Goal: Task Accomplishment & Management: Manage account settings

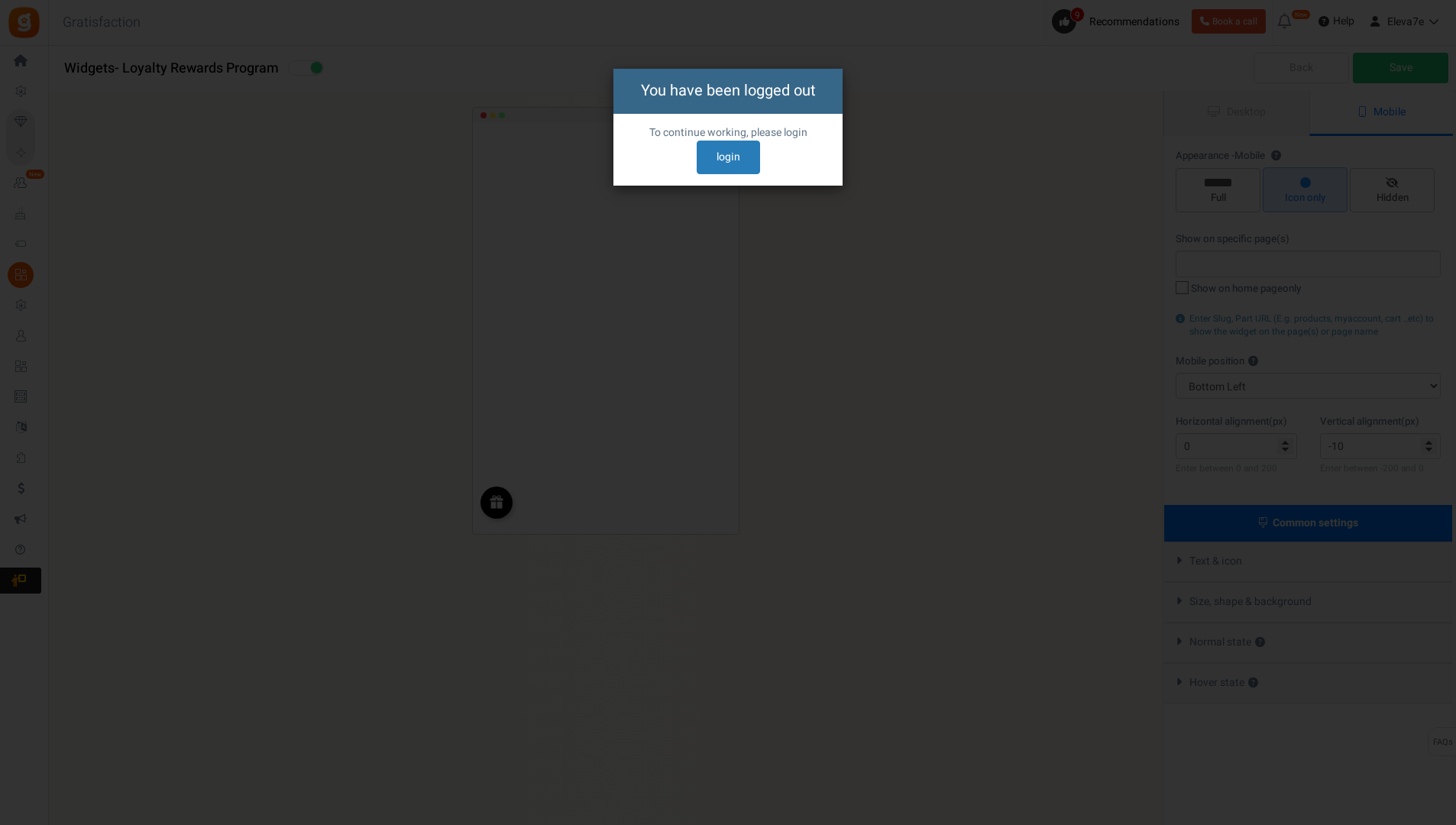
select select "left"
click at [724, 160] on link "login" at bounding box center [728, 157] width 63 height 33
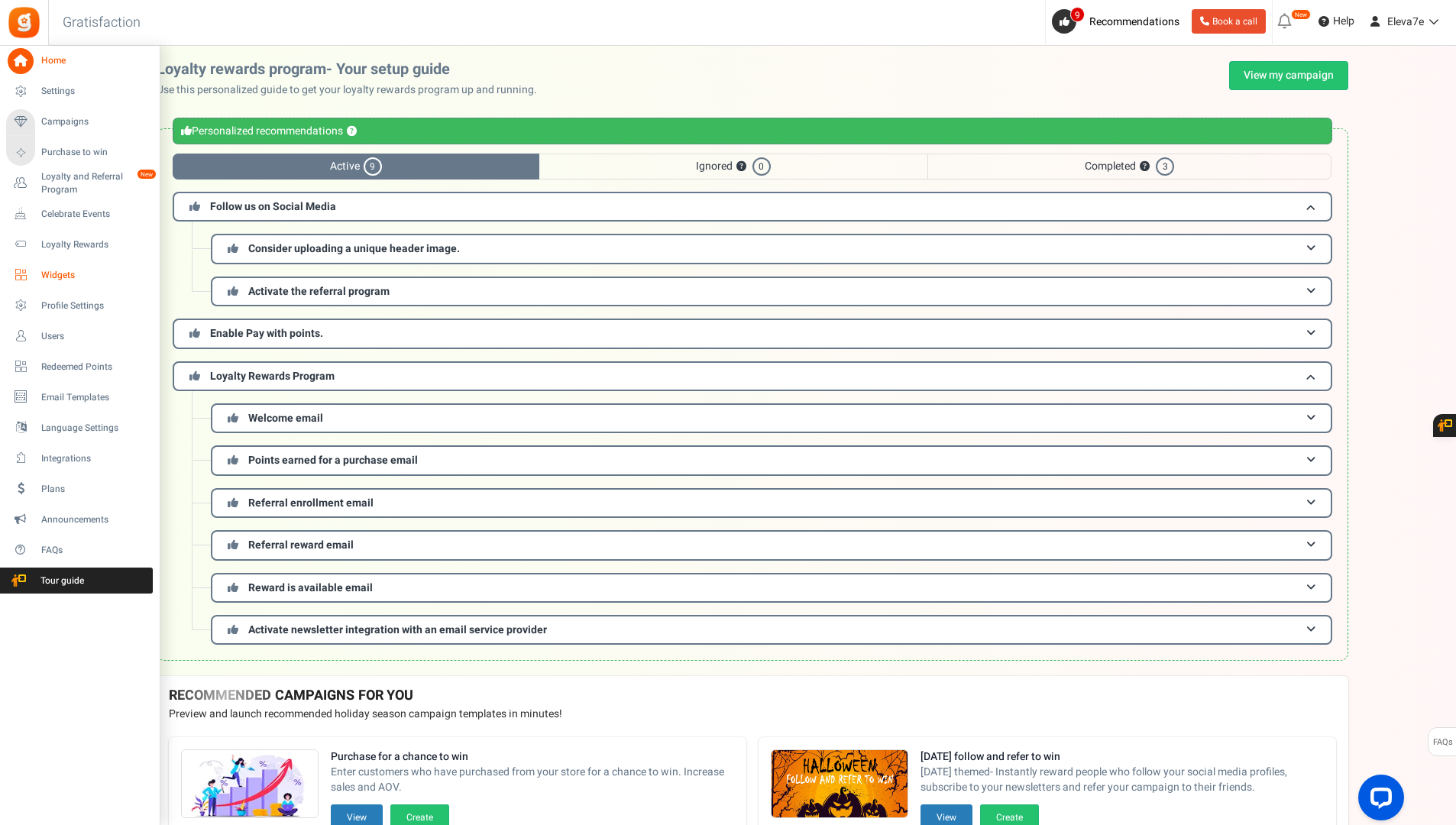
click at [65, 266] on link "Widgets" at bounding box center [79, 275] width 147 height 26
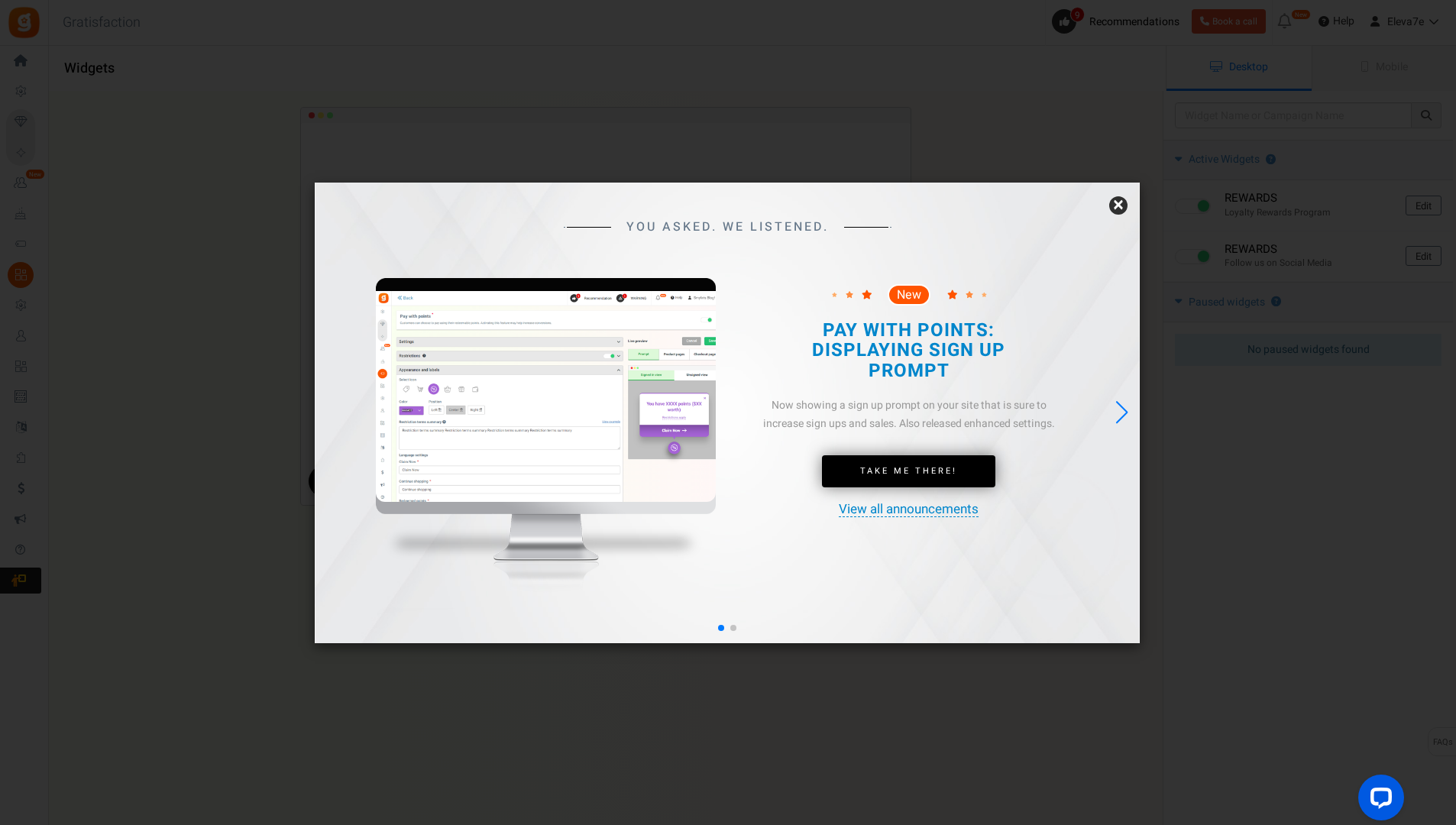
click at [1118, 200] on link "×" at bounding box center [1119, 205] width 18 height 18
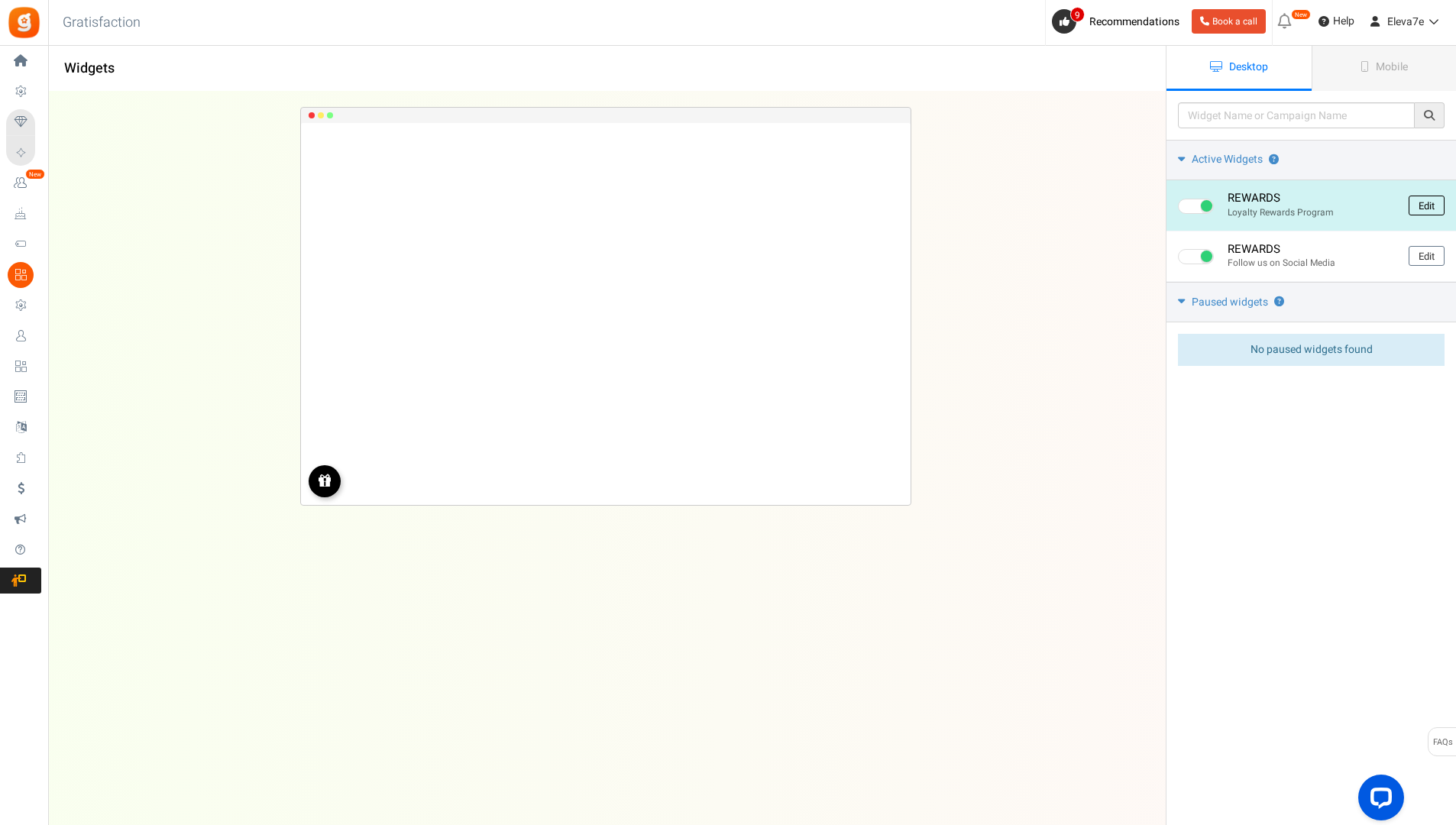
click at [1418, 205] on link "Edit" at bounding box center [1426, 205] width 36 height 20
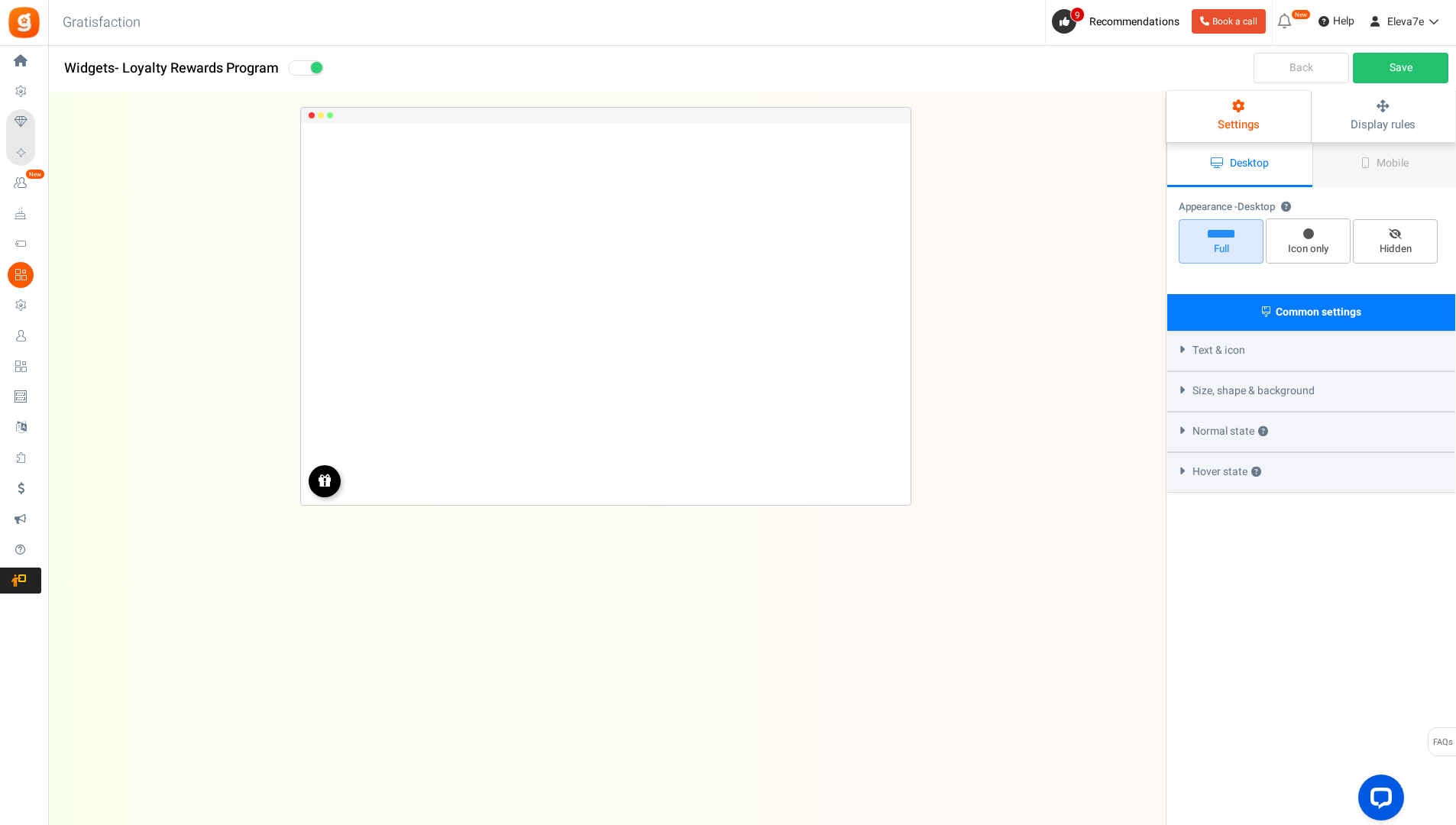
select select "left-bottom-bar"
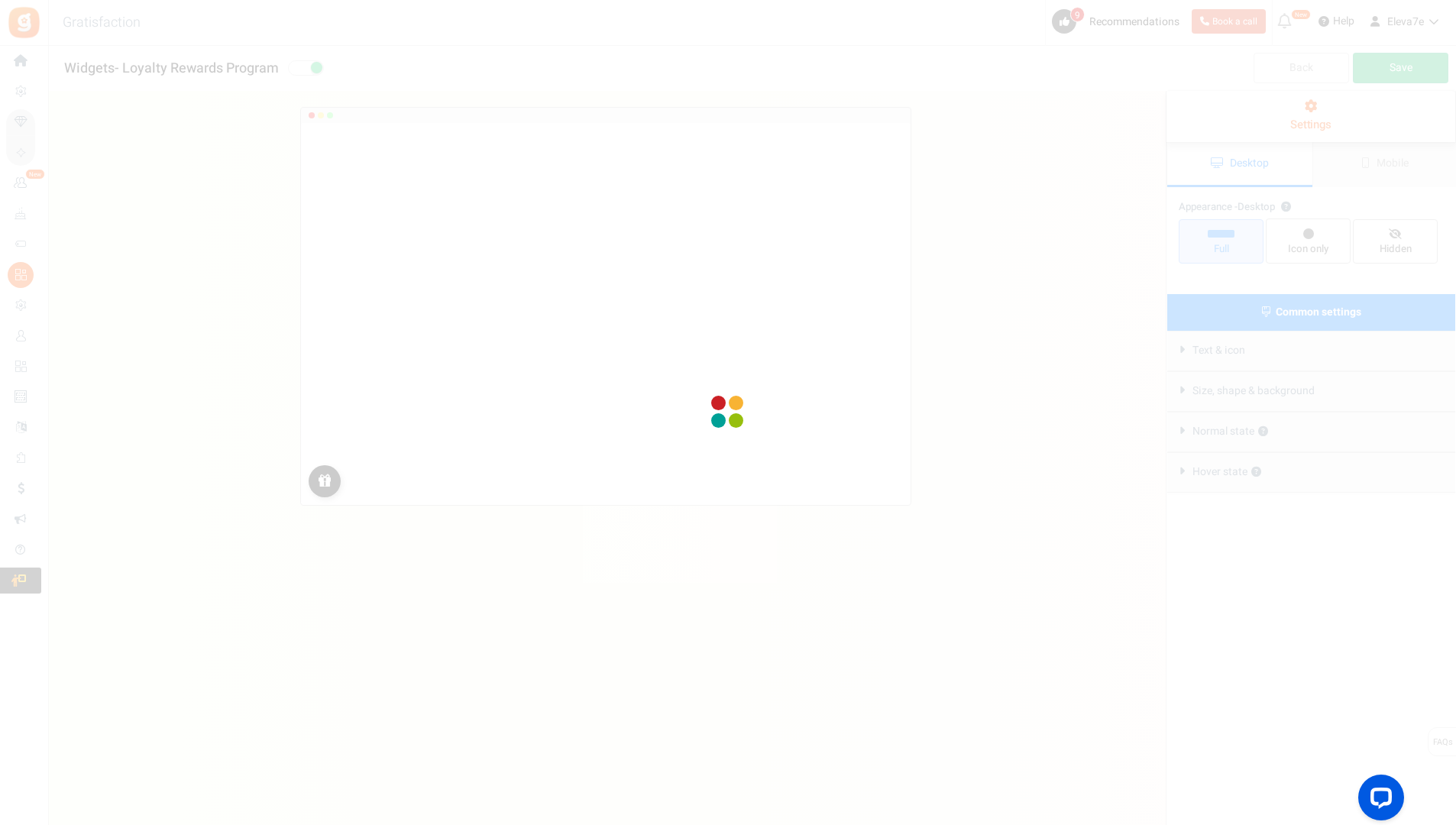
radio input "true"
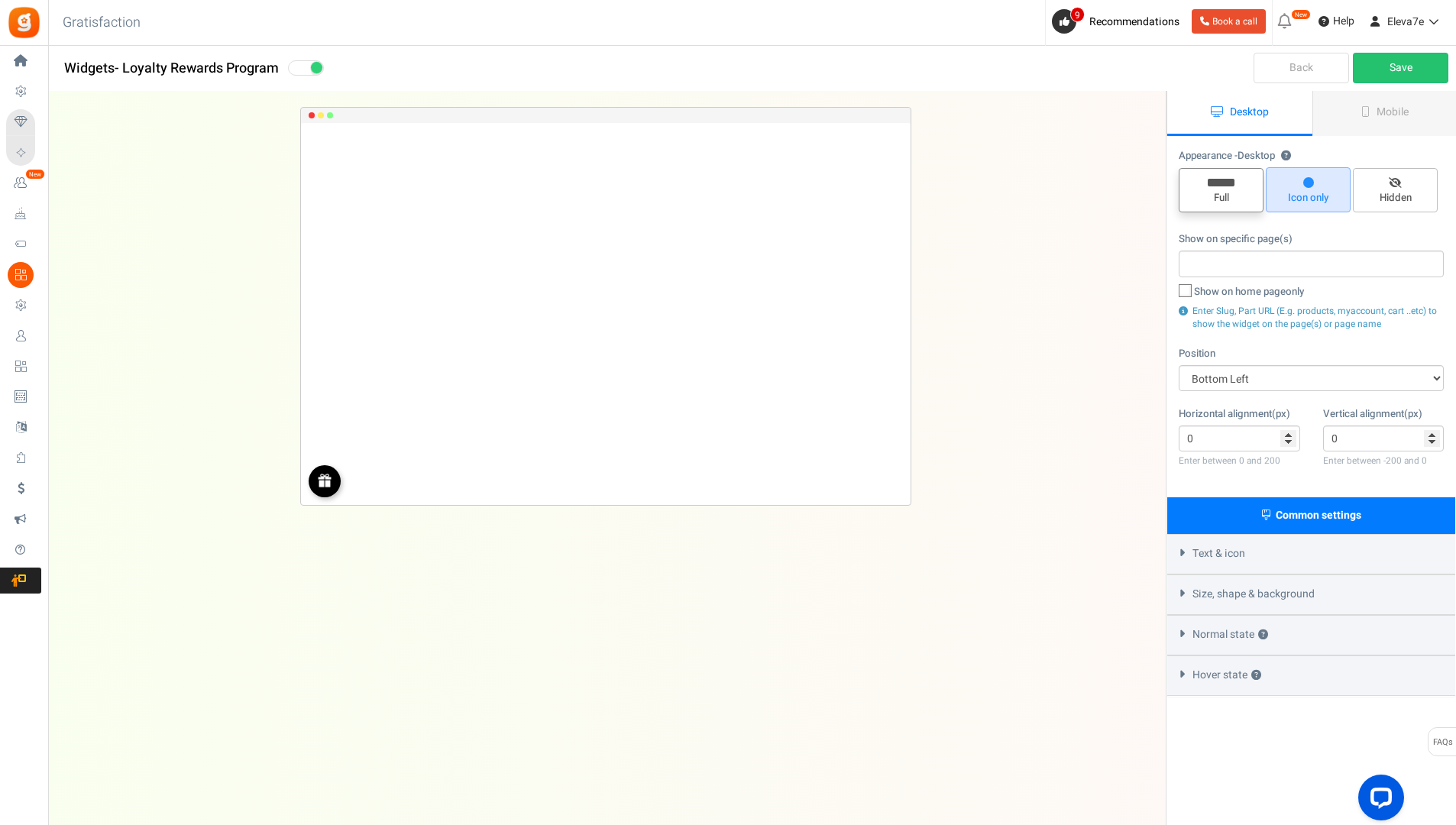
click at [1215, 193] on span "Full" at bounding box center [1221, 198] width 71 height 14
click at [1221, 181] on input "Full" at bounding box center [1226, 176] width 10 height 10
radio input "true"
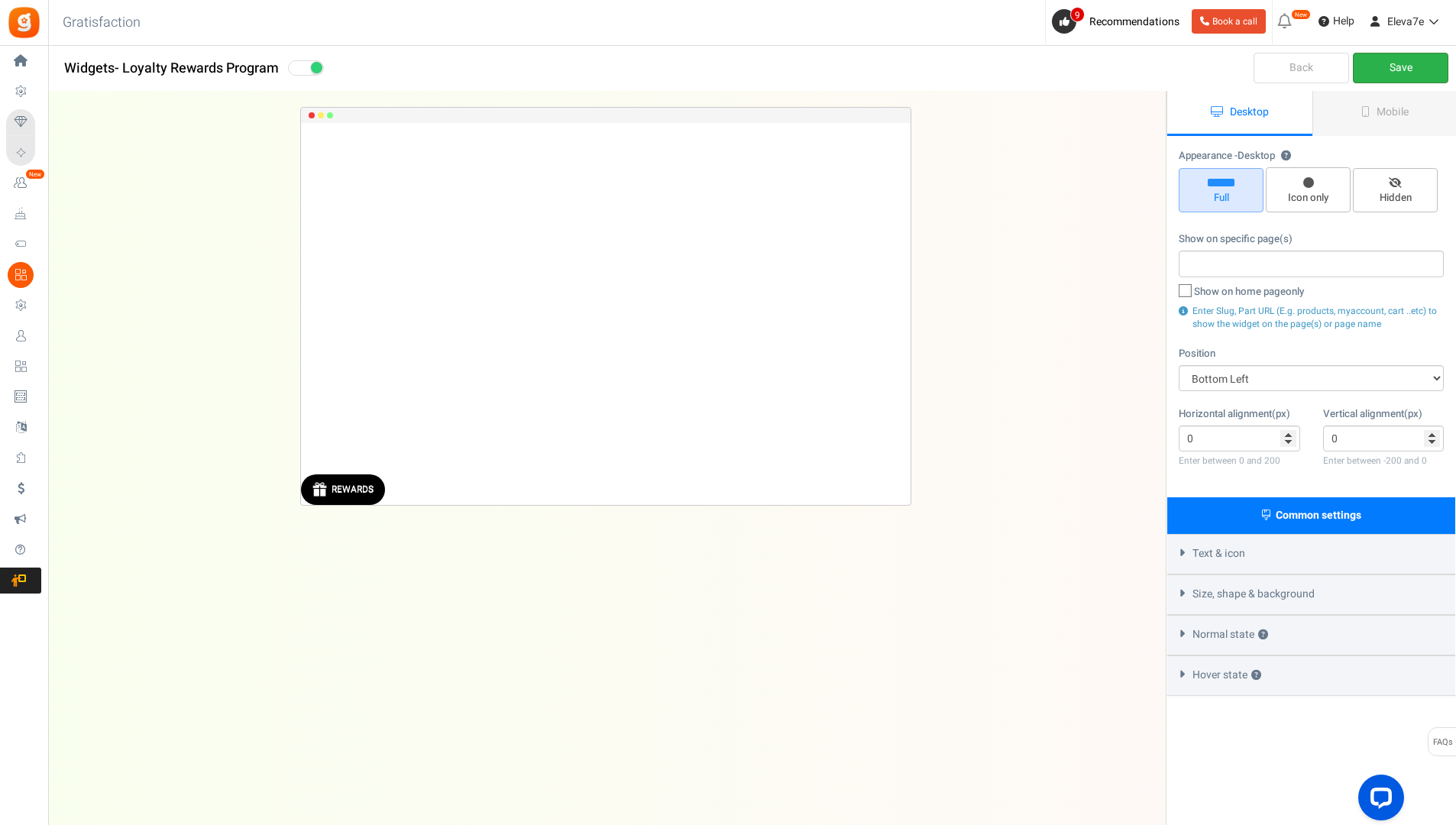
click at [1409, 68] on link "Save" at bounding box center [1400, 68] width 95 height 31
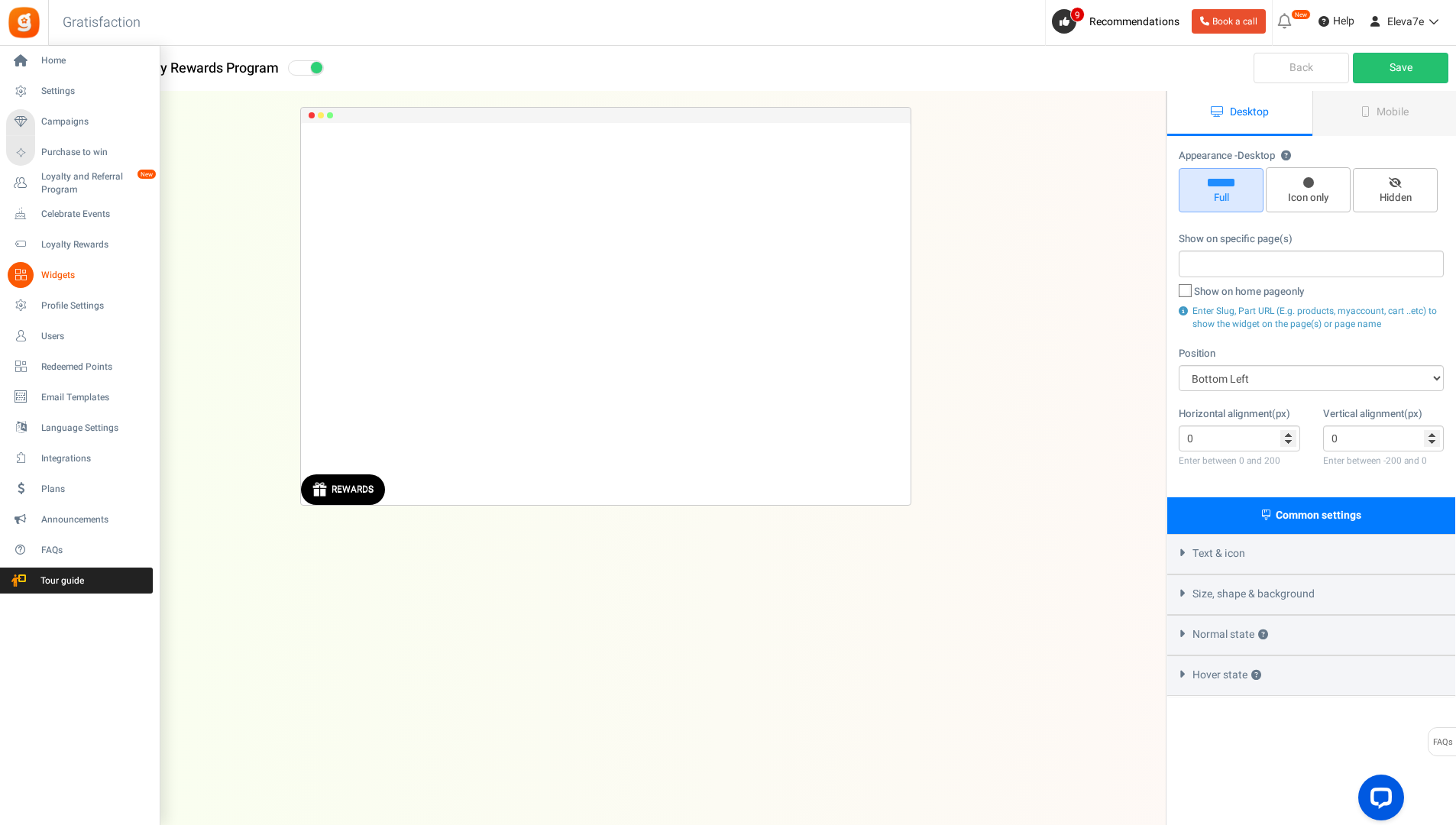
click at [62, 275] on span "Widgets" at bounding box center [94, 276] width 107 height 13
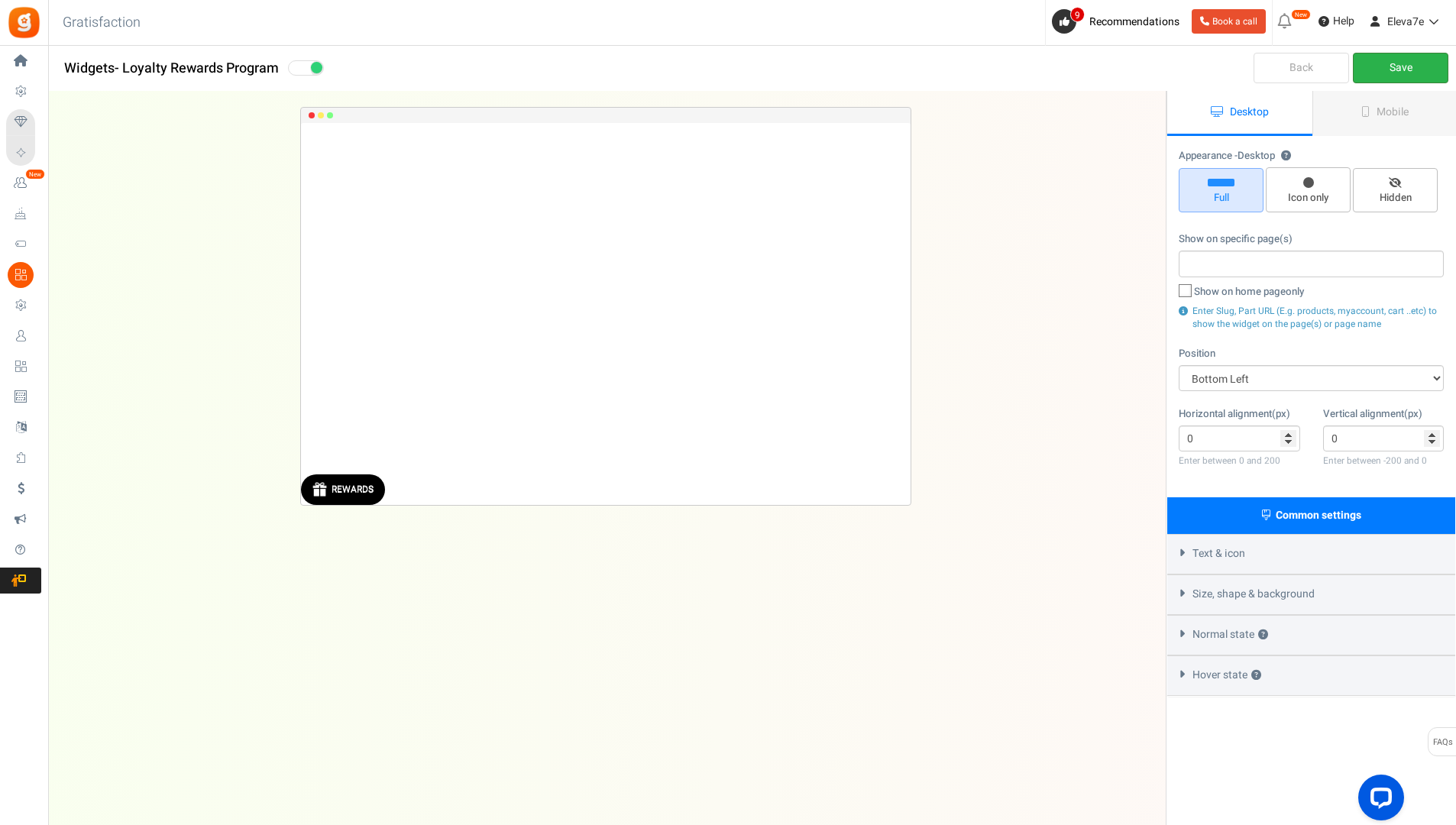
click at [1413, 63] on link "Save" at bounding box center [1400, 68] width 95 height 31
